Goal: Task Accomplishment & Management: Manage account settings

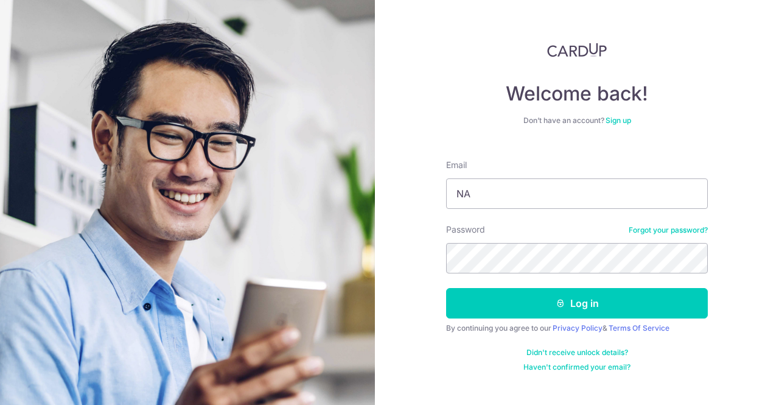
type input "N"
click at [502, 198] on input "[EMAIL_ADDRESS][DOMAIN_NAME]" at bounding box center [577, 193] width 262 height 30
type input "nataliekoh.wt@gmail.com"
click at [446, 288] on button "Log in" at bounding box center [577, 303] width 262 height 30
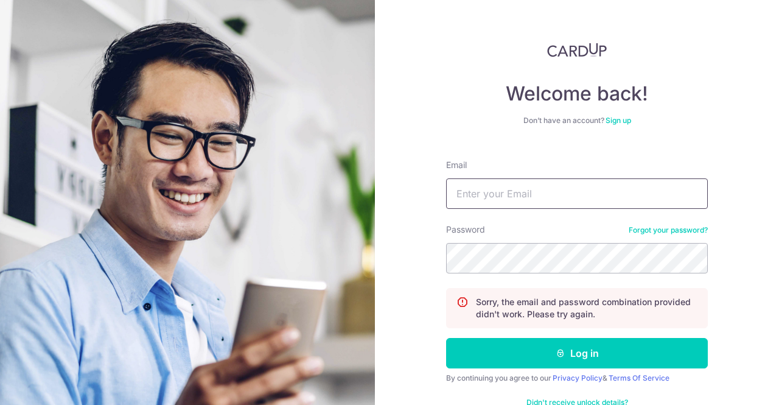
click at [596, 183] on input "Email" at bounding box center [577, 193] width 262 height 30
type input "[EMAIL_ADDRESS][DOMAIN_NAME]"
click at [446, 338] on button "Log in" at bounding box center [577, 353] width 262 height 30
click at [596, 184] on input "Email" at bounding box center [577, 193] width 262 height 30
type input "n"
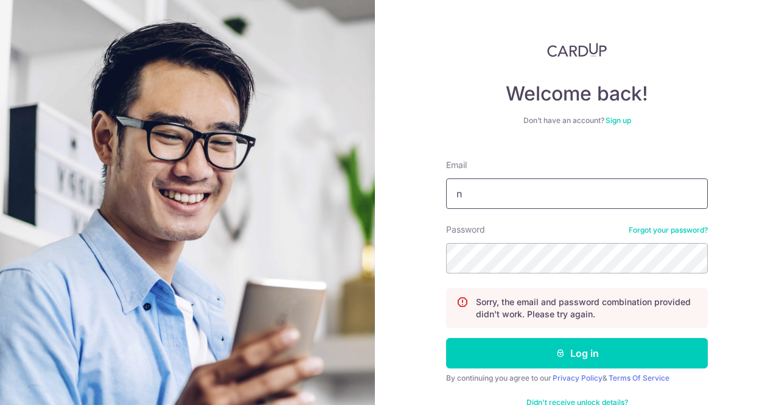
type input "[EMAIL_ADDRESS][DOMAIN_NAME]"
click at [446, 338] on button "Log in" at bounding box center [577, 353] width 262 height 30
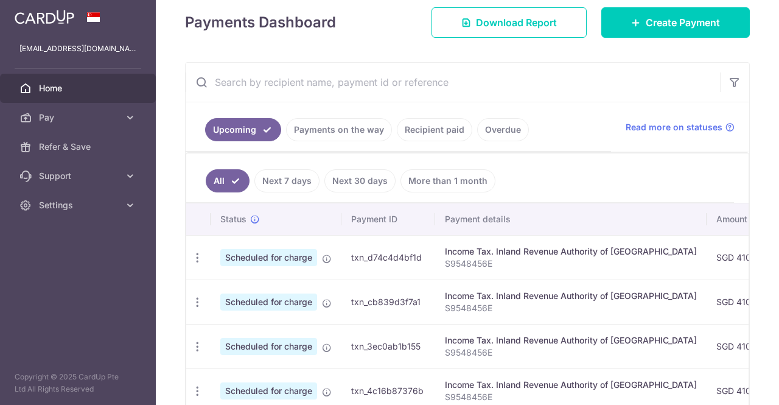
scroll to position [182, 0]
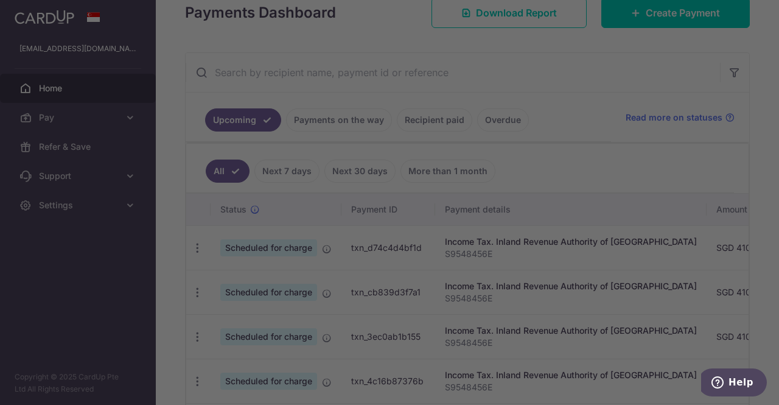
click at [156, 248] on div at bounding box center [393, 204] width 787 height 409
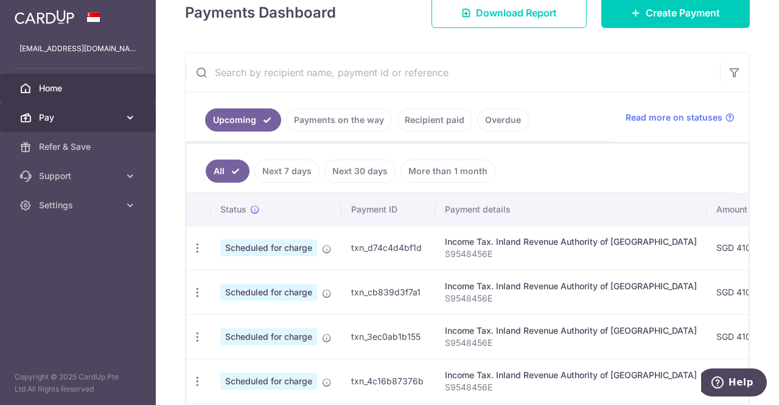
click at [83, 120] on span "Pay" at bounding box center [79, 117] width 80 height 12
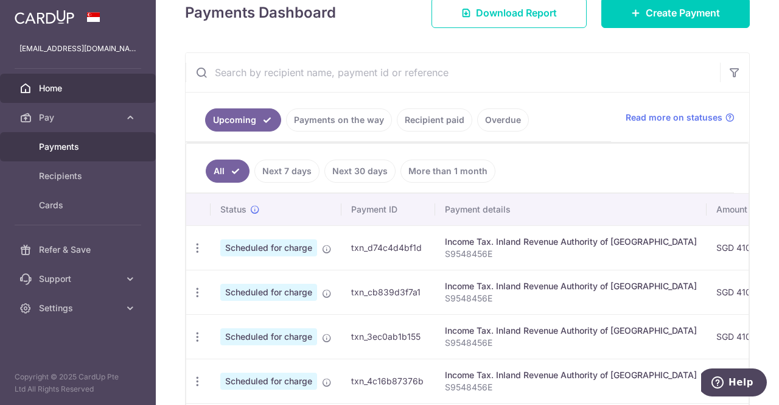
click at [78, 150] on span "Payments" at bounding box center [79, 147] width 80 height 12
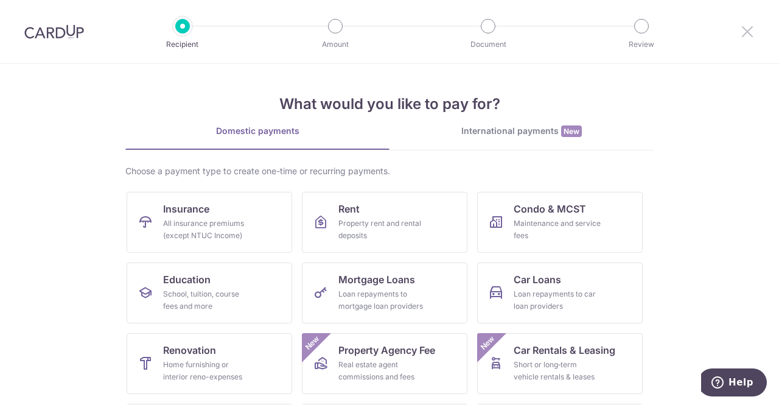
click at [743, 27] on icon at bounding box center [747, 31] width 15 height 15
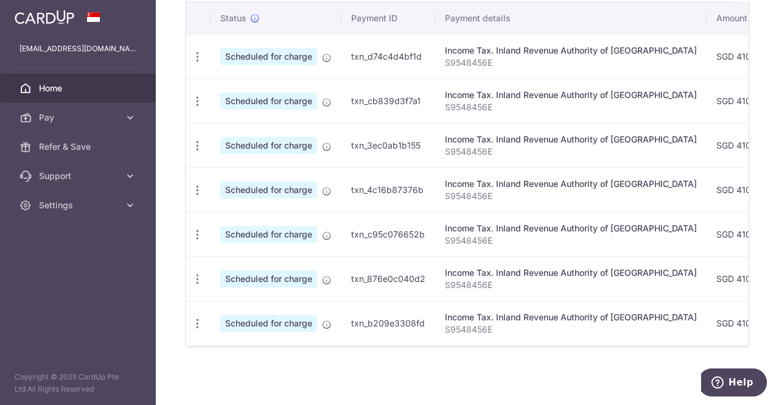
scroll to position [55, 0]
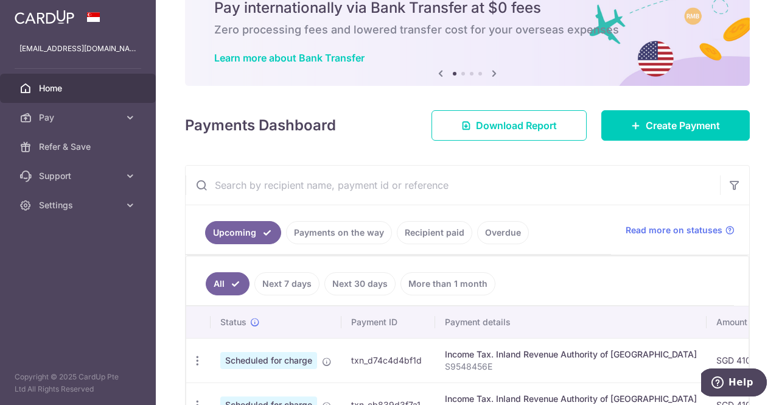
click at [337, 239] on link "Payments on the way" at bounding box center [339, 232] width 106 height 23
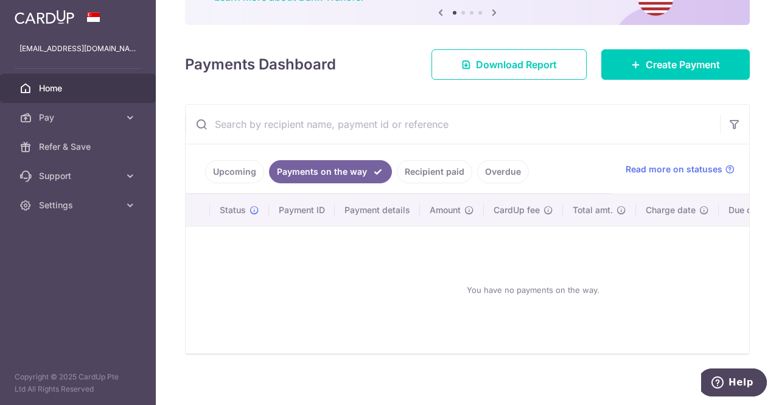
click at [426, 172] on link "Recipient paid" at bounding box center [434, 171] width 75 height 23
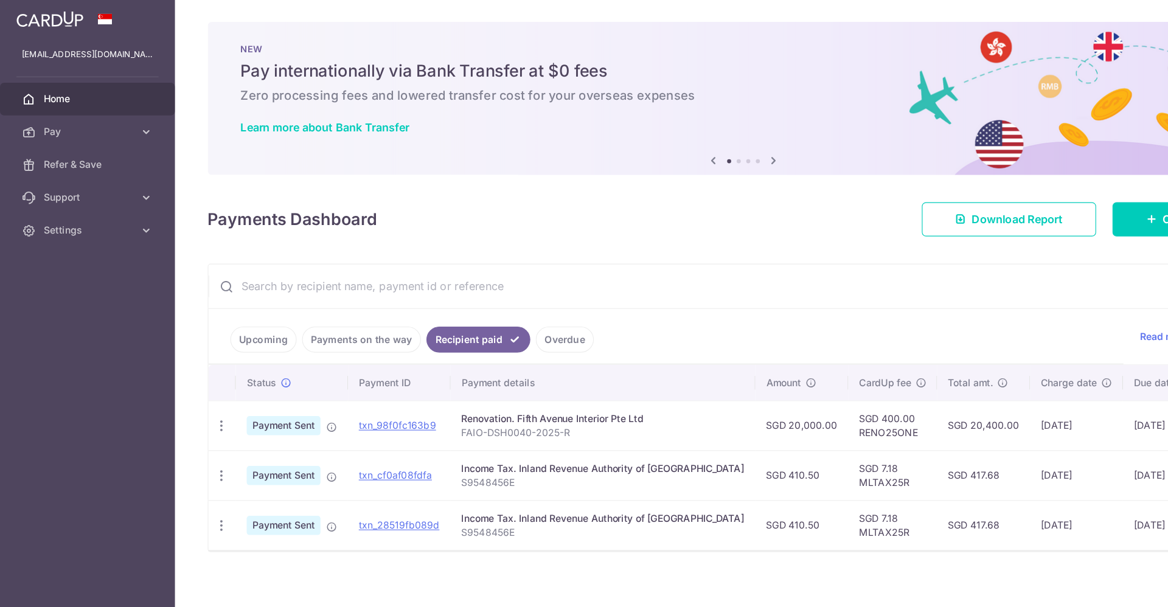
scroll to position [0, 0]
